Goal: Task Accomplishment & Management: Complete application form

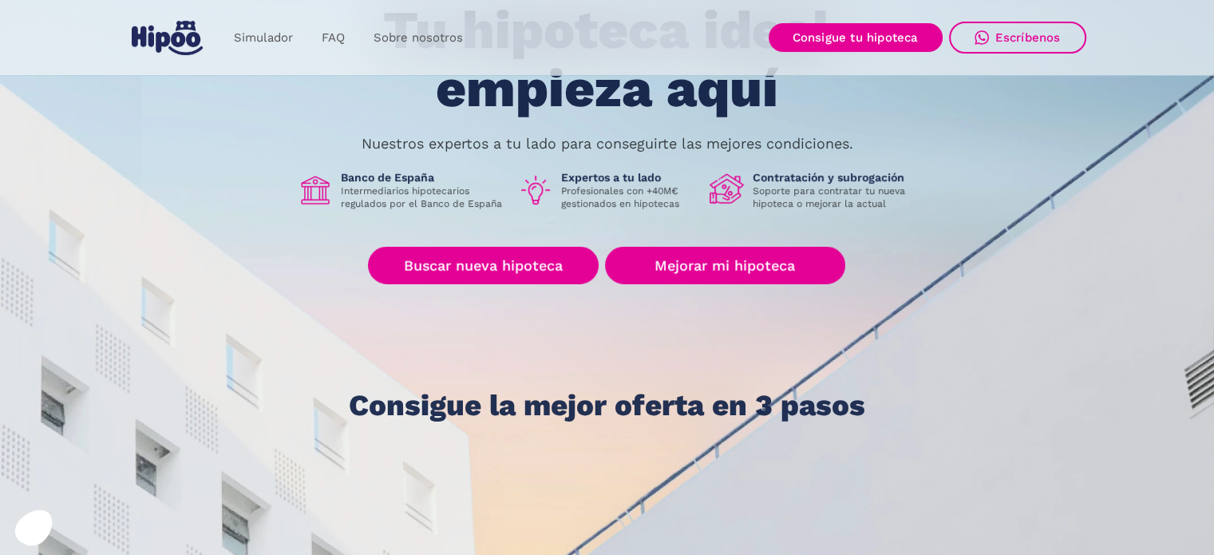
scroll to position [160, 0]
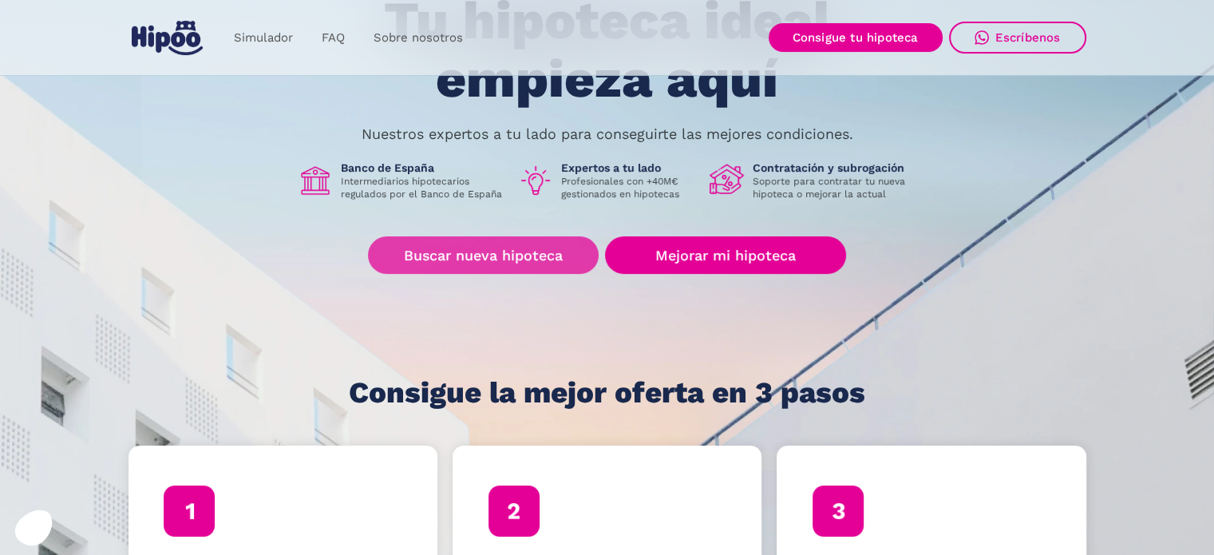
click at [499, 258] on link "Buscar nueva hipoteca" at bounding box center [483, 255] width 231 height 38
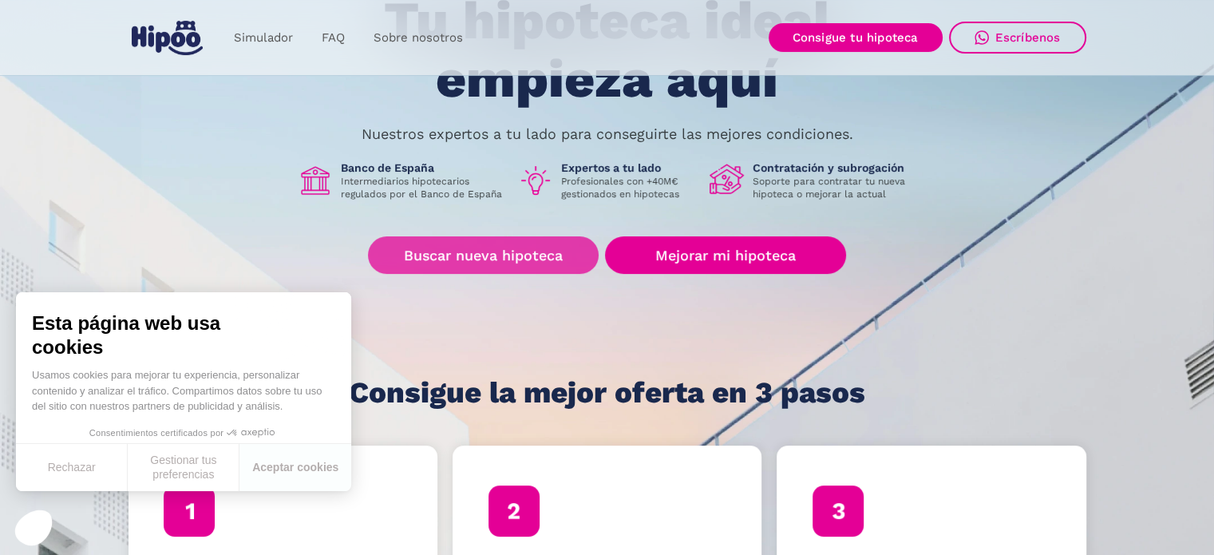
click at [520, 245] on link "Buscar nueva hipoteca" at bounding box center [483, 255] width 231 height 38
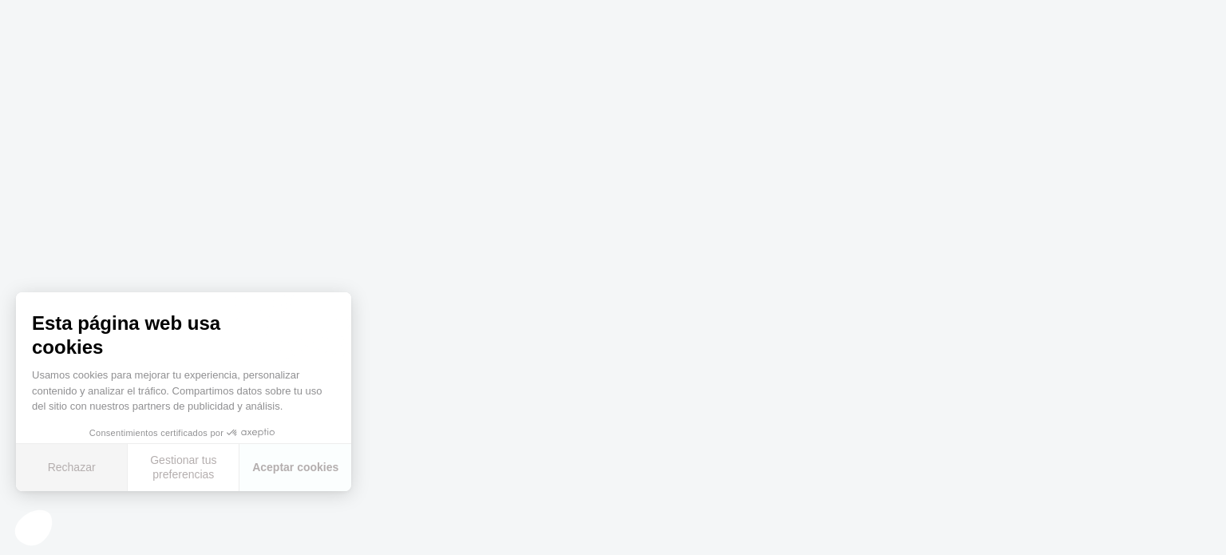
click at [78, 462] on button "Rechazar" at bounding box center [72, 467] width 112 height 47
